Goal: Transaction & Acquisition: Purchase product/service

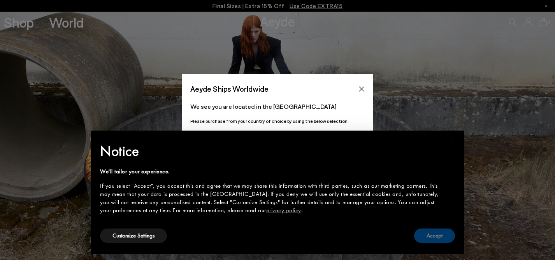
click at [428, 231] on button "Accept" at bounding box center [434, 236] width 41 height 14
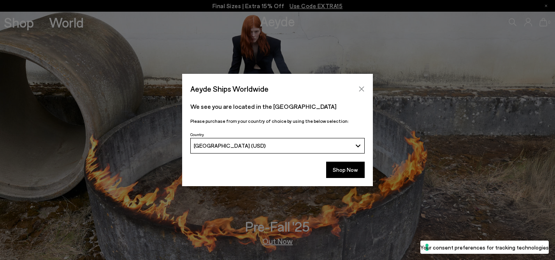
click at [360, 85] on button "Close" at bounding box center [362, 89] width 12 height 12
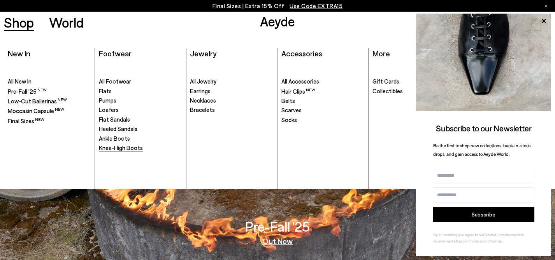
click at [118, 147] on span "Knee-High Boots" at bounding box center [121, 147] width 44 height 7
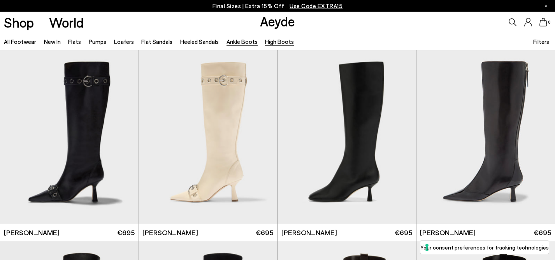
click at [237, 40] on link "Ankle Boots" at bounding box center [242, 41] width 31 height 7
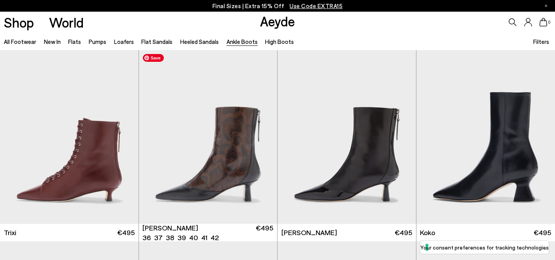
scroll to position [248, 0]
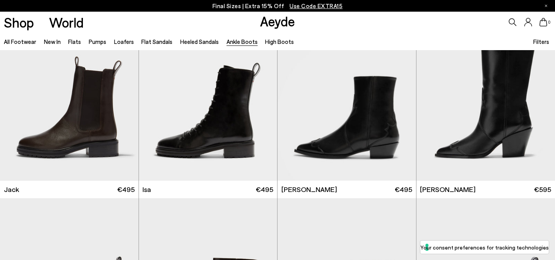
scroll to position [1351, 0]
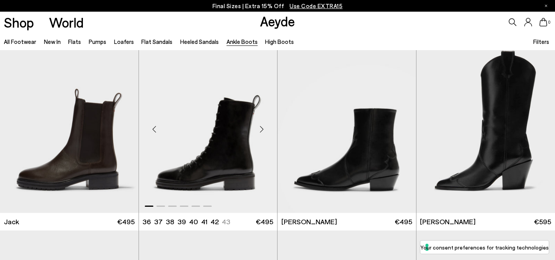
click at [262, 128] on div "Next slide" at bounding box center [261, 129] width 23 height 23
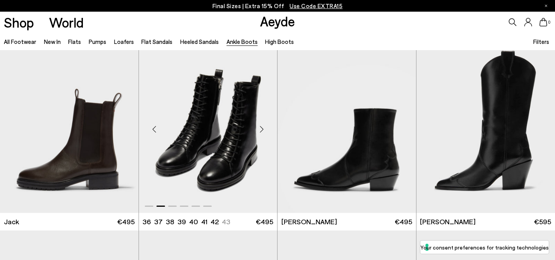
click at [262, 128] on div "Next slide" at bounding box center [261, 129] width 23 height 23
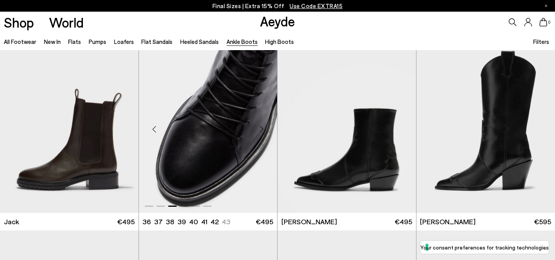
click at [262, 128] on div "Next slide" at bounding box center [261, 129] width 23 height 23
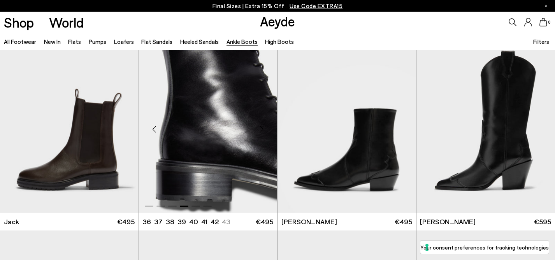
click at [262, 128] on div "Next slide" at bounding box center [261, 129] width 23 height 23
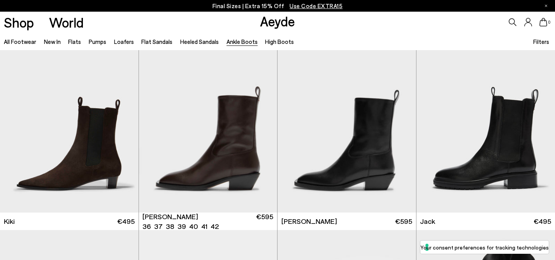
scroll to position [1157, 0]
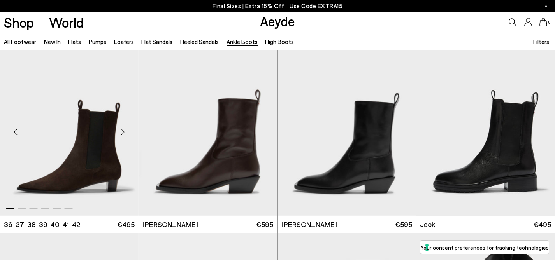
click at [123, 130] on div "Next slide" at bounding box center [122, 132] width 23 height 23
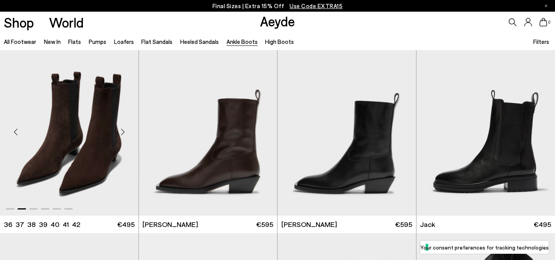
click at [123, 130] on div "Next slide" at bounding box center [122, 132] width 23 height 23
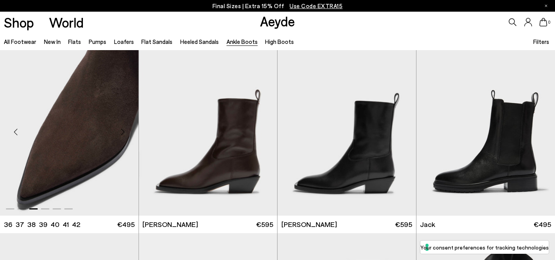
click at [123, 130] on div "Next slide" at bounding box center [122, 132] width 23 height 23
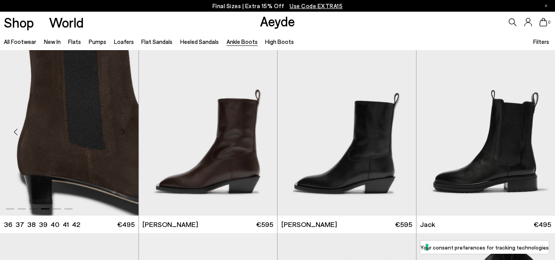
click at [123, 130] on div "Next slide" at bounding box center [122, 132] width 23 height 23
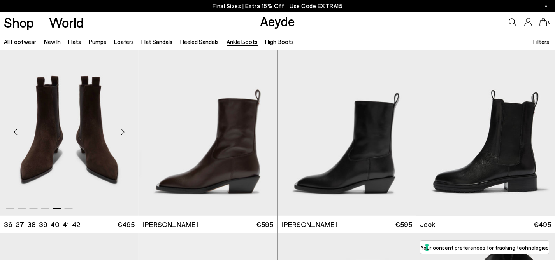
click at [123, 130] on div "Next slide" at bounding box center [122, 132] width 23 height 23
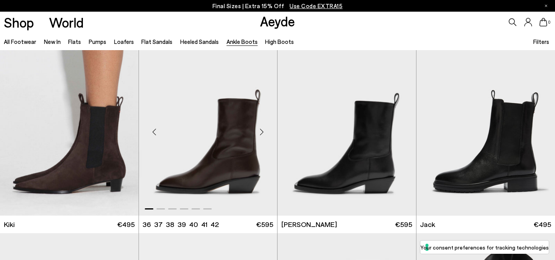
click at [260, 131] on div "Next slide" at bounding box center [261, 132] width 23 height 23
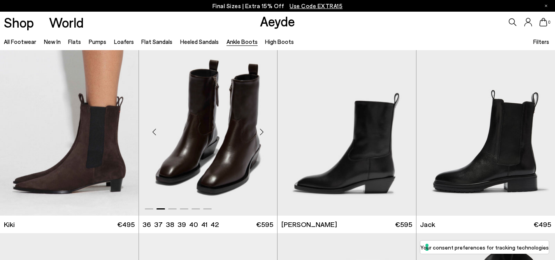
click at [260, 131] on div "Next slide" at bounding box center [261, 132] width 23 height 23
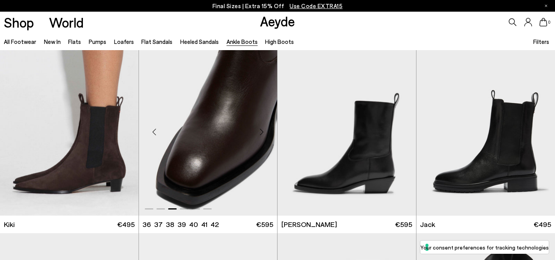
click at [260, 131] on div "Next slide" at bounding box center [261, 132] width 23 height 23
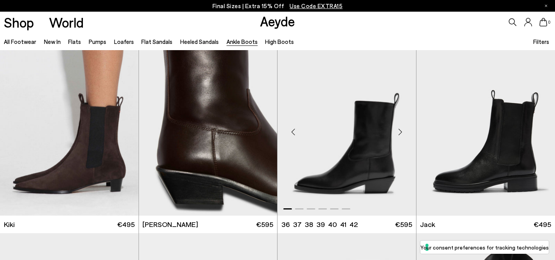
click at [399, 132] on div "Next slide" at bounding box center [400, 132] width 23 height 23
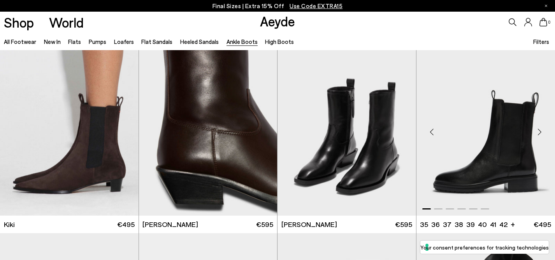
click at [538, 129] on div "Next slide" at bounding box center [539, 132] width 23 height 23
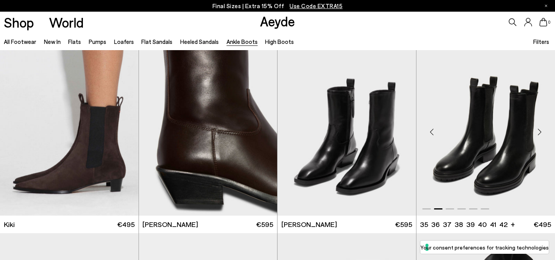
click at [538, 129] on div "Next slide" at bounding box center [539, 132] width 23 height 23
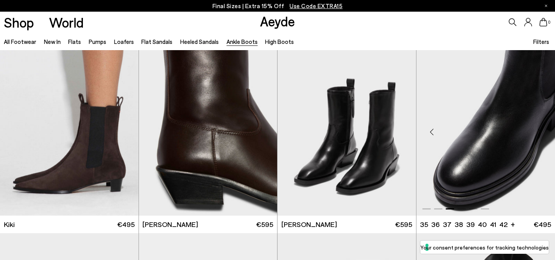
click at [538, 129] on div "Next slide" at bounding box center [539, 132] width 23 height 23
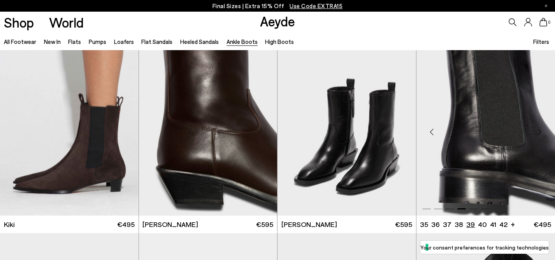
click at [466, 227] on li "39" at bounding box center [470, 225] width 9 height 10
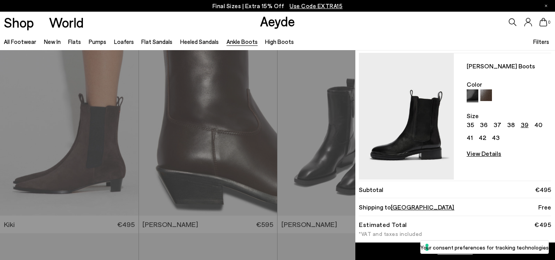
scroll to position [18, 0]
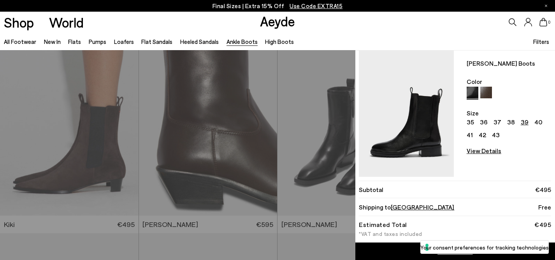
click at [488, 155] on link "View Details" at bounding box center [509, 161] width 84 height 31
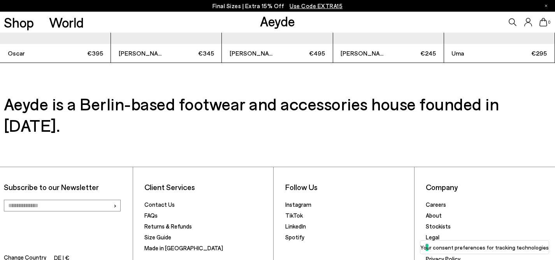
scroll to position [1918, 0]
